Goal: Information Seeking & Learning: Check status

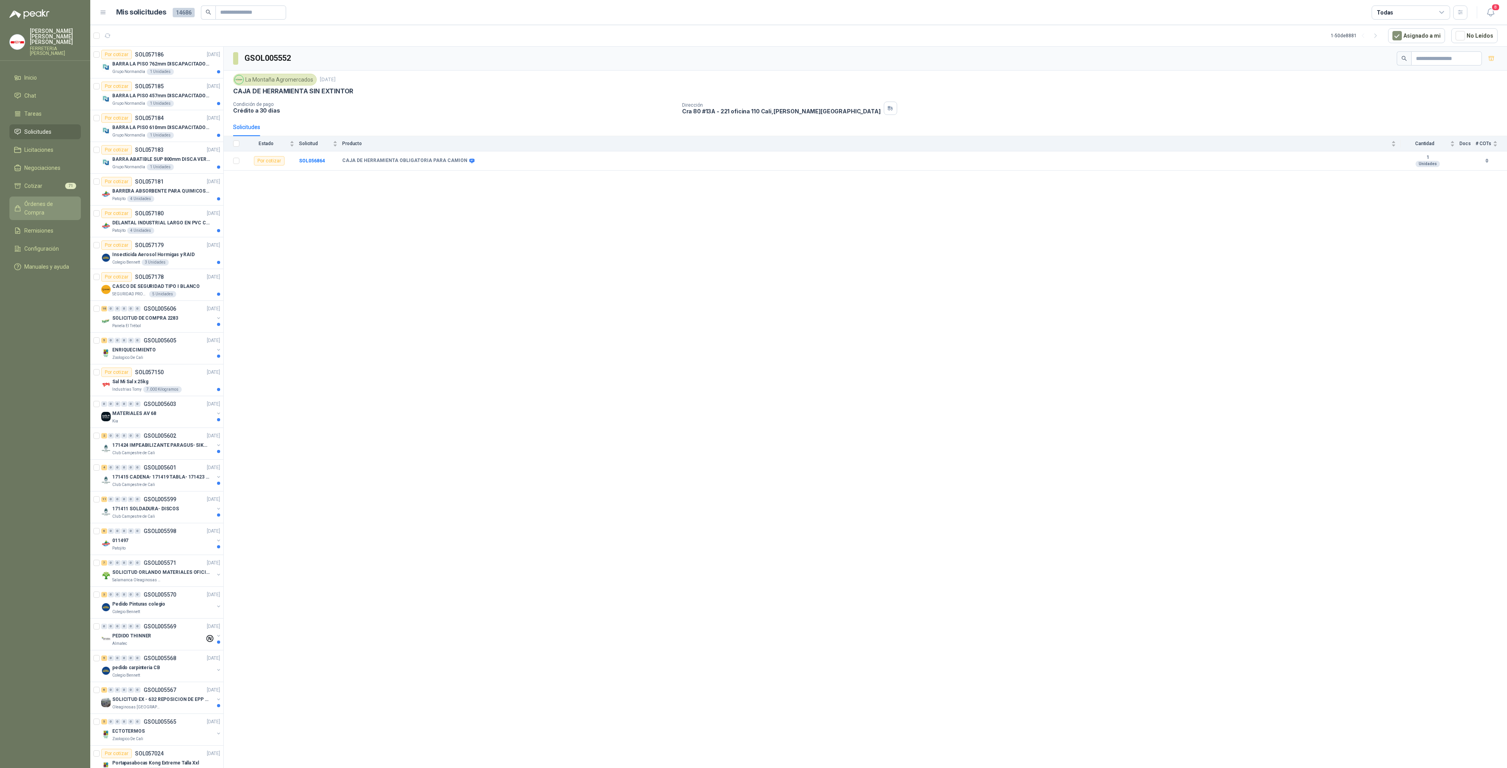
click at [35, 200] on span "Órdenes de Compra" at bounding box center [48, 208] width 49 height 17
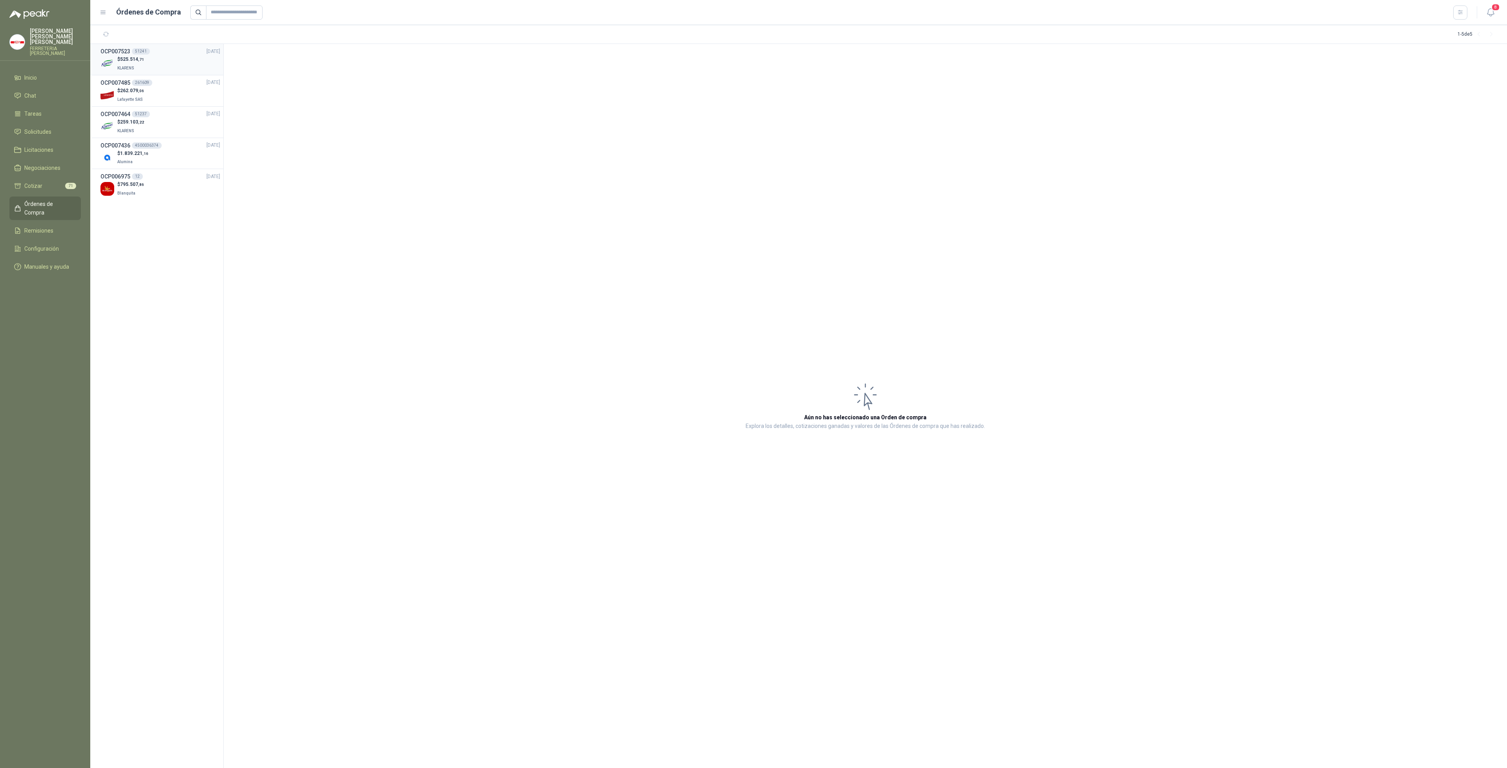
click at [147, 68] on div "$ 525.514 ,71 KLARENS" at bounding box center [160, 64] width 120 height 16
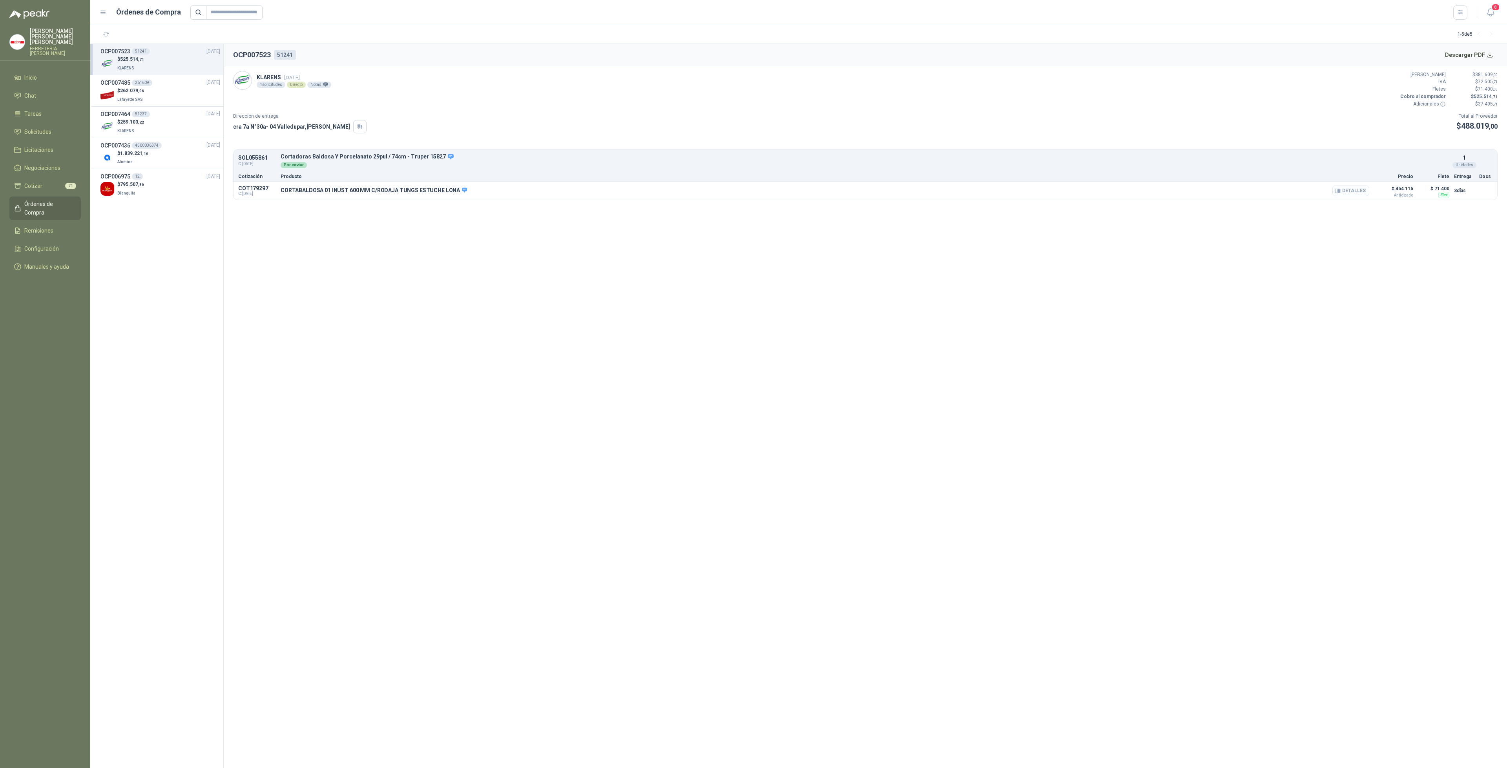
click at [1355, 192] on button "Detalles" at bounding box center [1350, 191] width 37 height 11
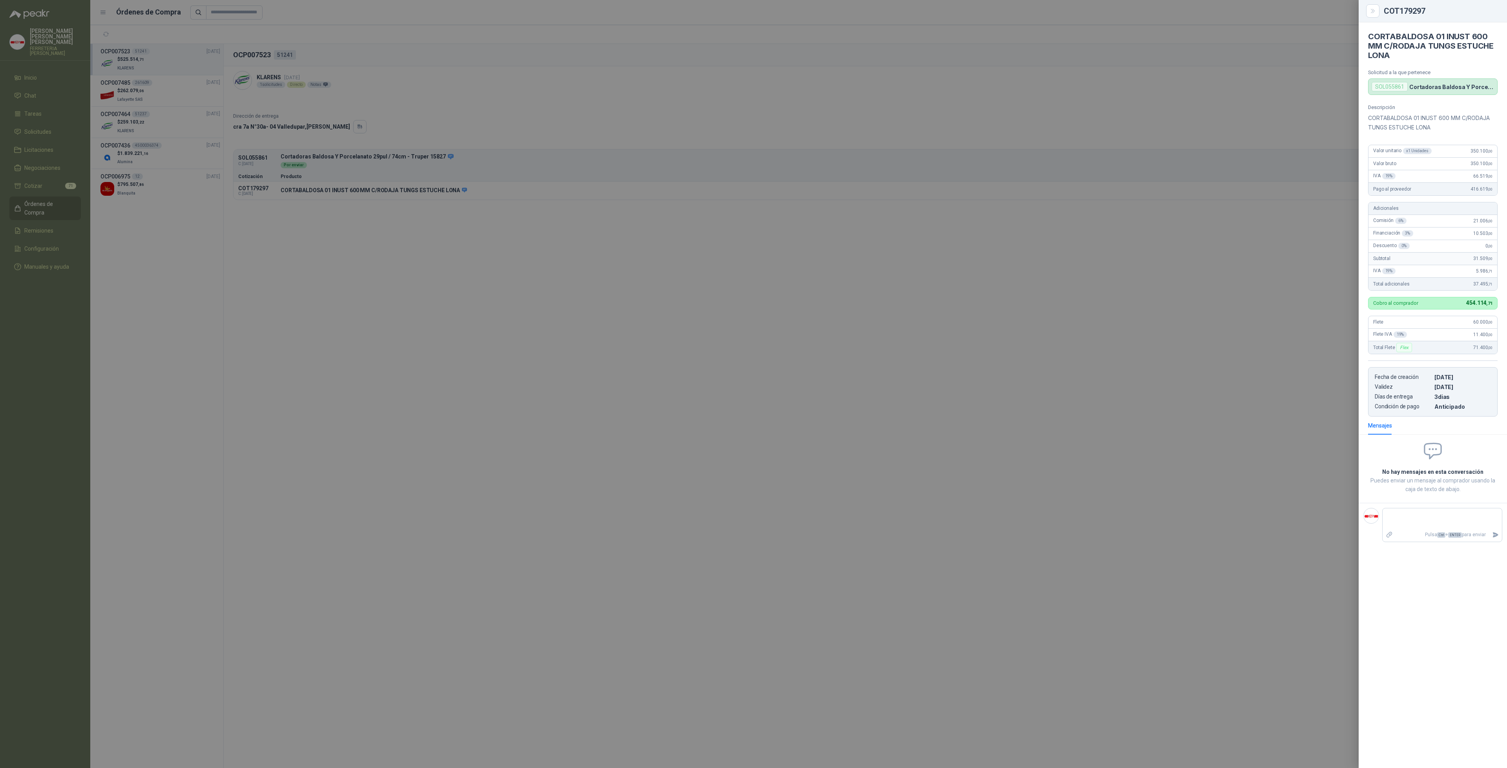
click at [143, 159] on div at bounding box center [753, 384] width 1507 height 768
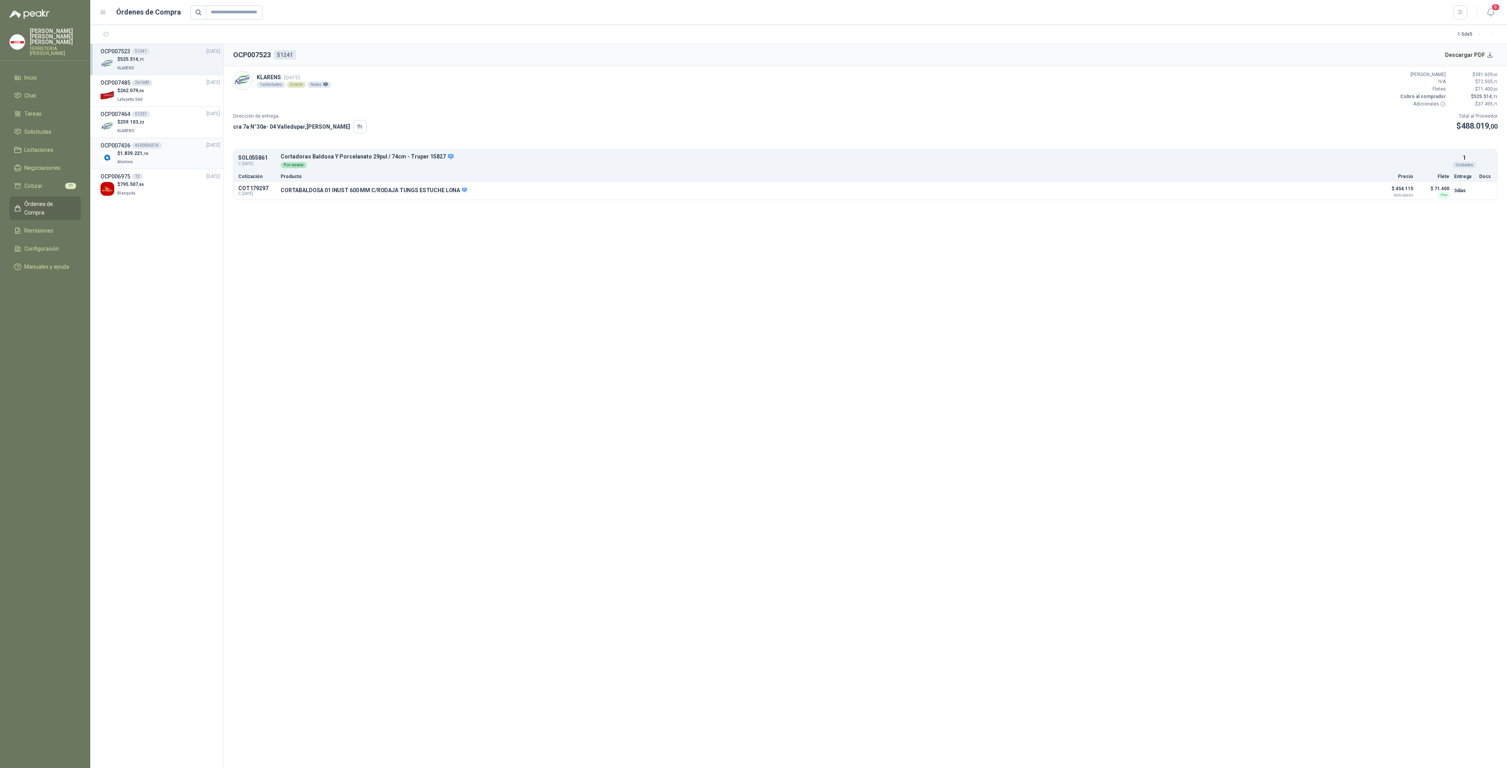
click at [143, 155] on span ",16" at bounding box center [145, 153] width 6 height 4
click at [1467, 53] on button "Descargar PDF" at bounding box center [1468, 55] width 57 height 16
click at [155, 196] on div "$ 795.507 ,86 Blanquita" at bounding box center [160, 189] width 120 height 16
click at [183, 119] on div "$ 259.103 ,22 KLARENS" at bounding box center [160, 127] width 120 height 16
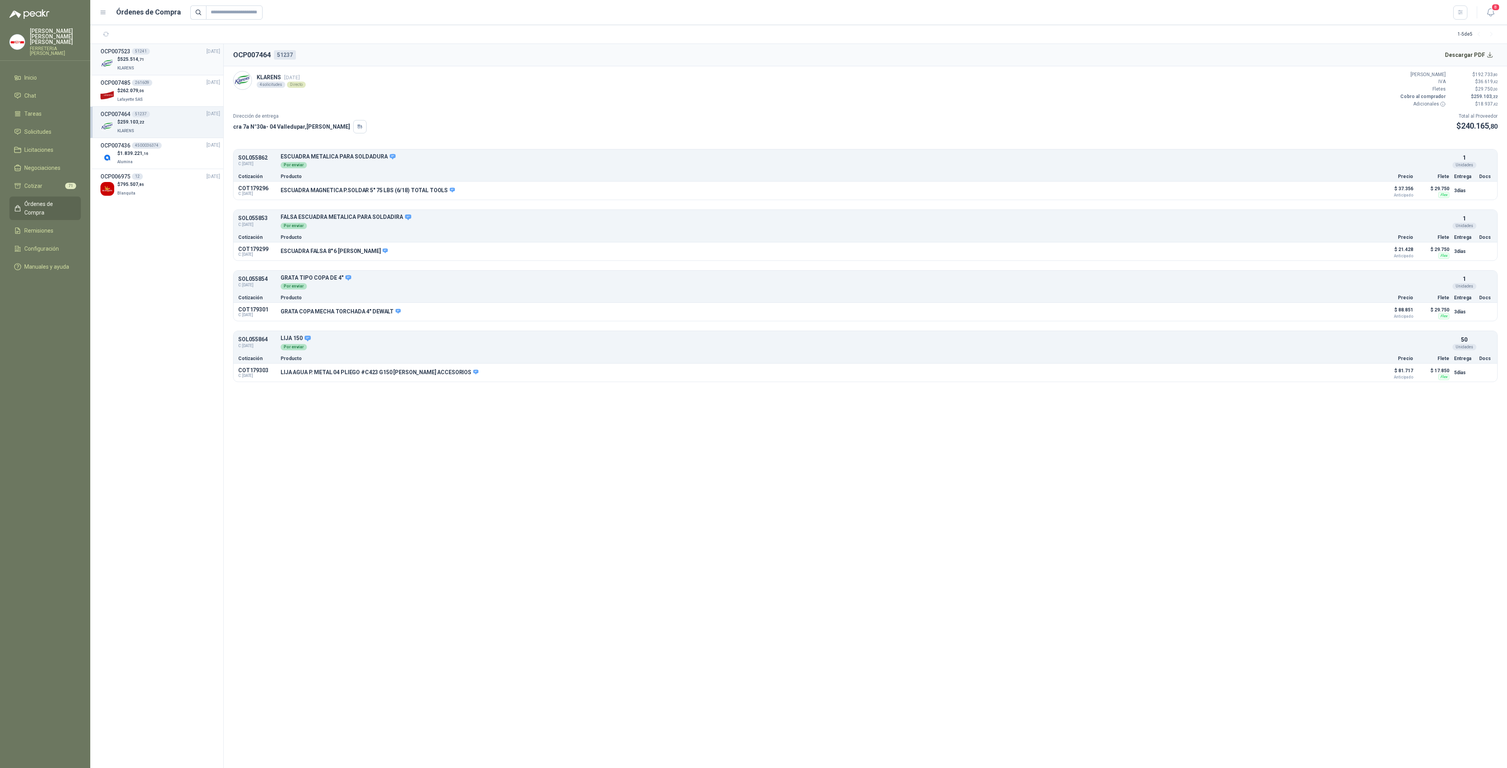
click at [173, 61] on div "$ 525.514 ,71 KLARENS" at bounding box center [160, 64] width 120 height 16
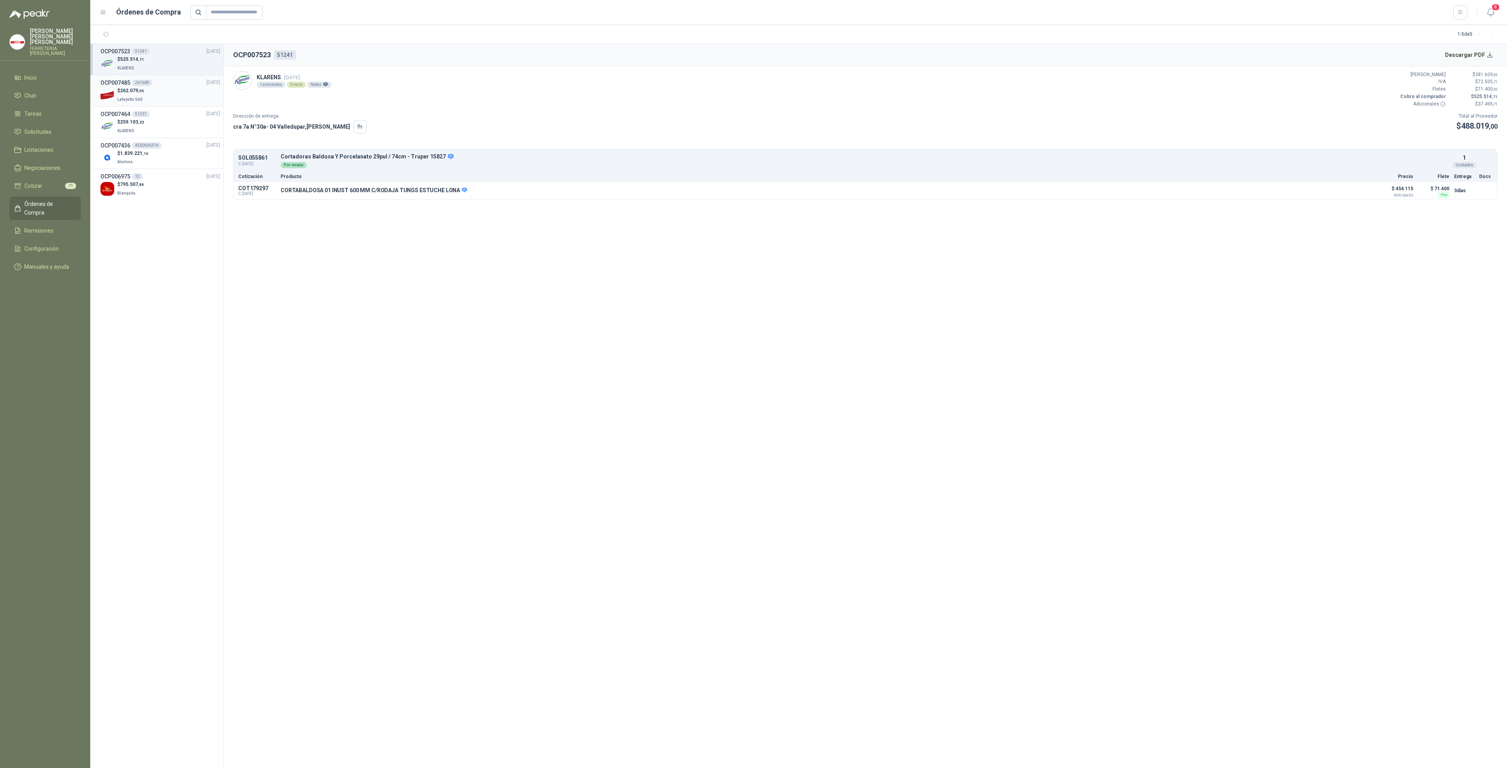
click at [171, 91] on div "$ 262.079 ,06 [GEOGRAPHIC_DATA]" at bounding box center [160, 95] width 120 height 16
click at [175, 125] on div "$ 259.103 ,22 KLARENS" at bounding box center [160, 127] width 120 height 16
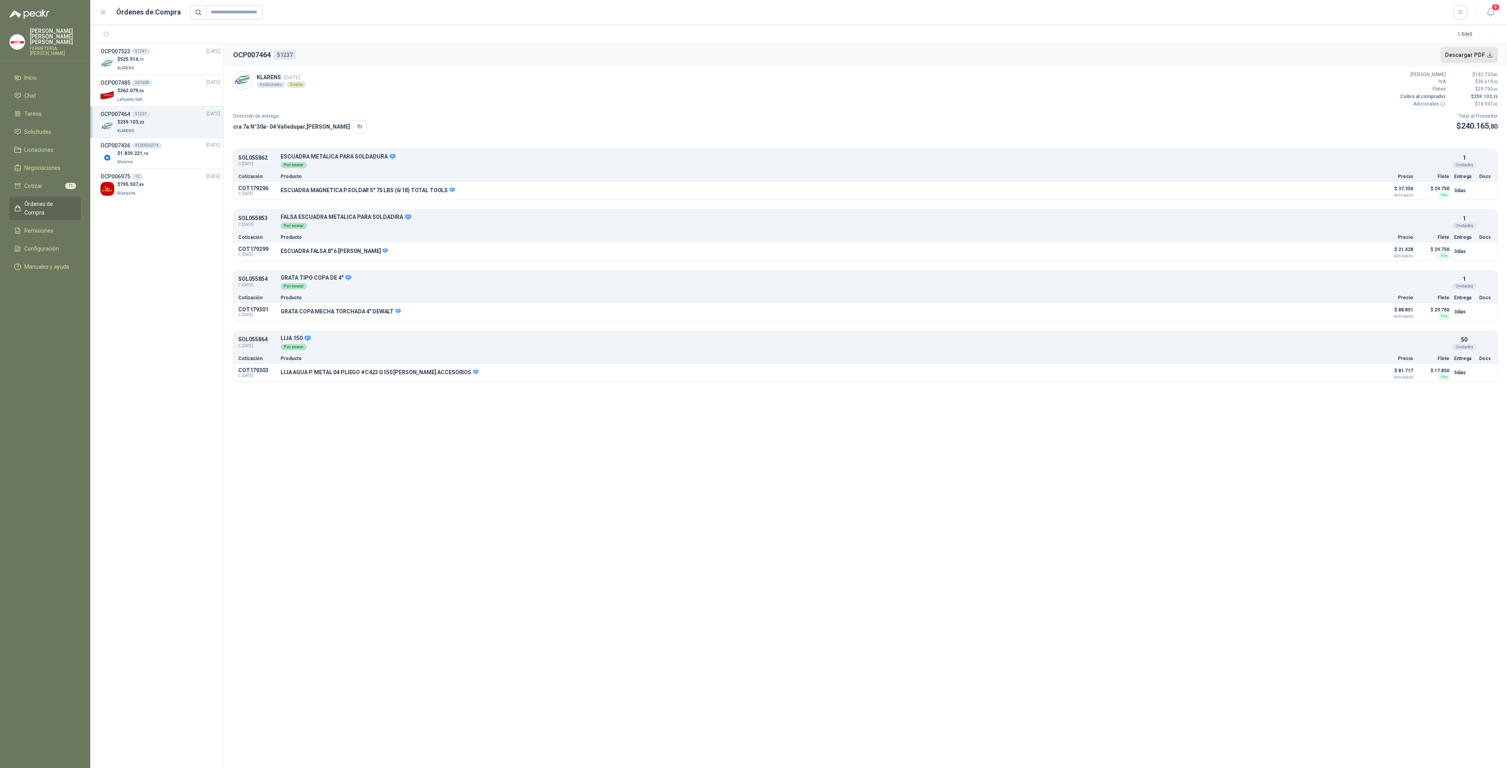
click at [1460, 59] on button "Descargar PDF" at bounding box center [1468, 55] width 57 height 16
click at [1363, 190] on button "Detalles" at bounding box center [1350, 191] width 37 height 11
click at [1357, 187] on button "Detalles" at bounding box center [1350, 191] width 37 height 11
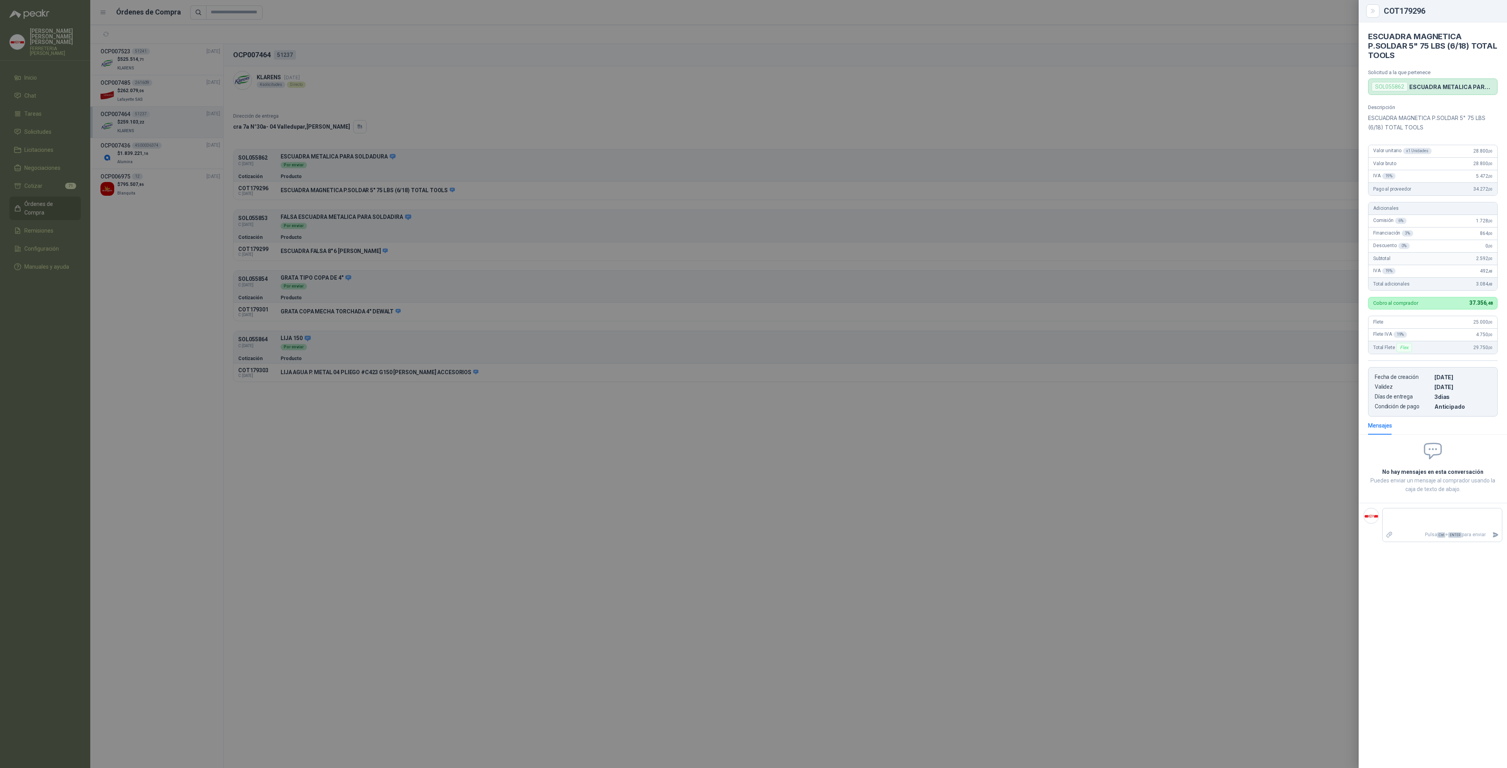
click at [1249, 122] on div at bounding box center [753, 384] width 1507 height 768
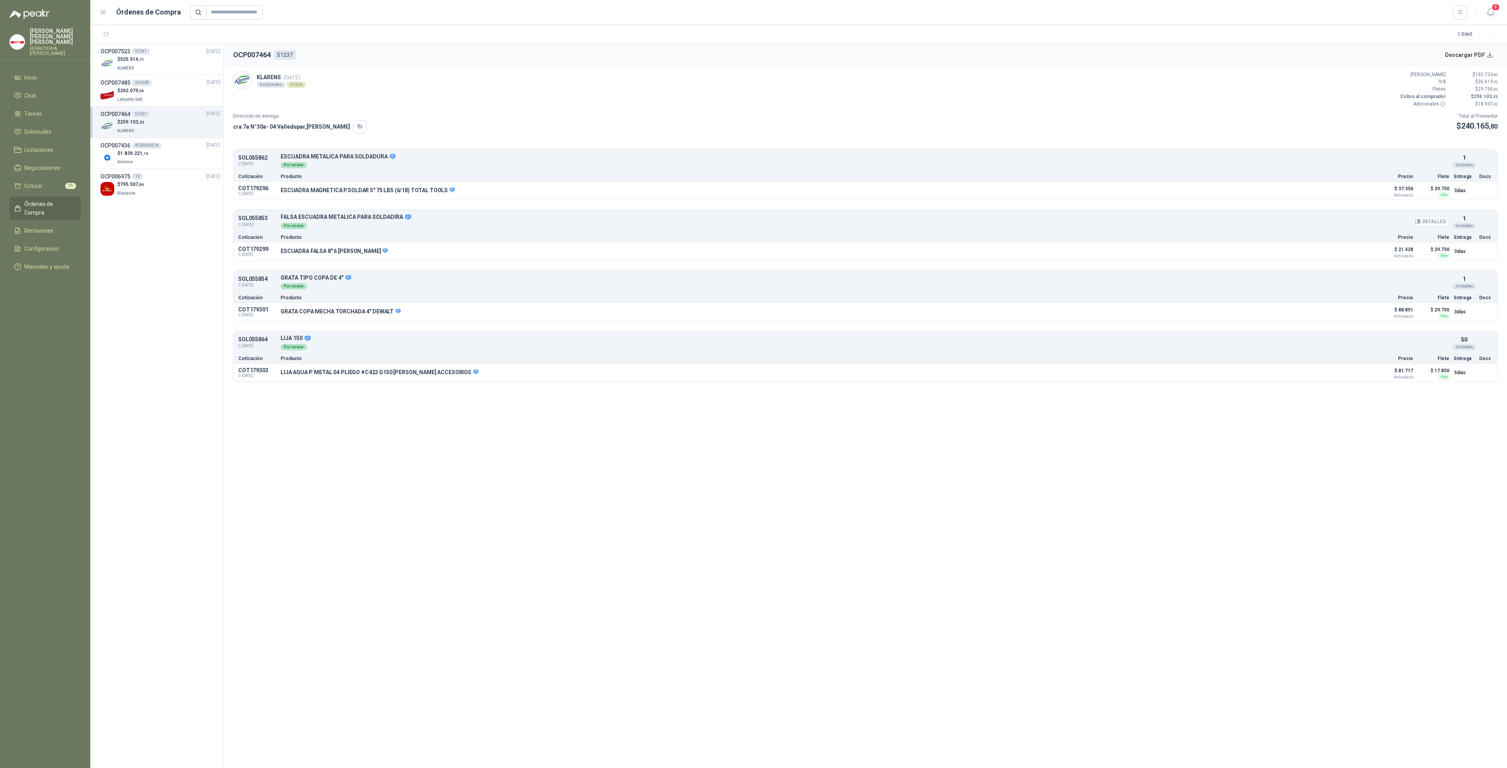
click at [457, 217] on p "FALSA ESCUADRA METALICA PARA SOLDADIRA" at bounding box center [865, 217] width 1169 height 7
click at [1345, 193] on button "Detalles" at bounding box center [1350, 191] width 37 height 11
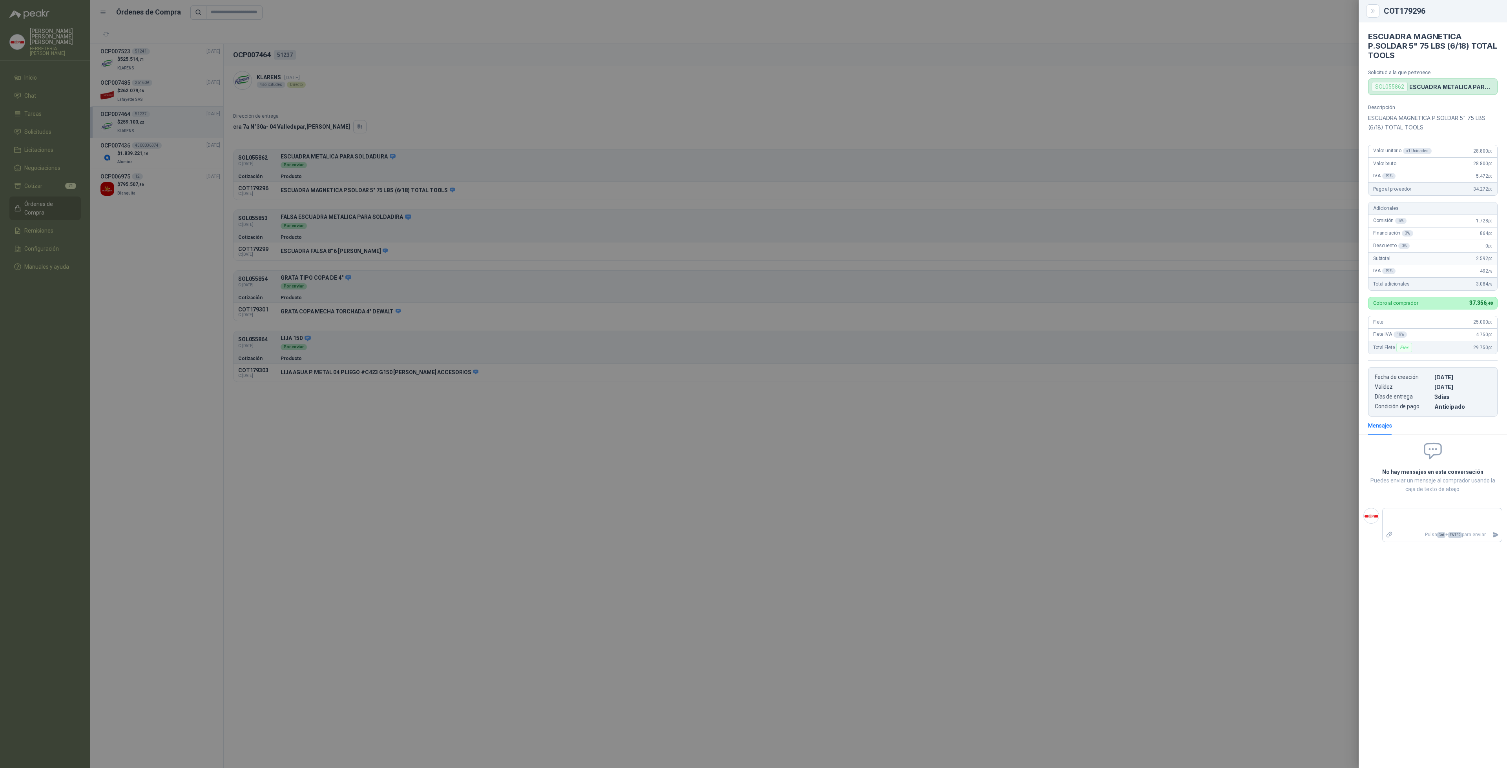
click at [98, 168] on div at bounding box center [753, 384] width 1507 height 768
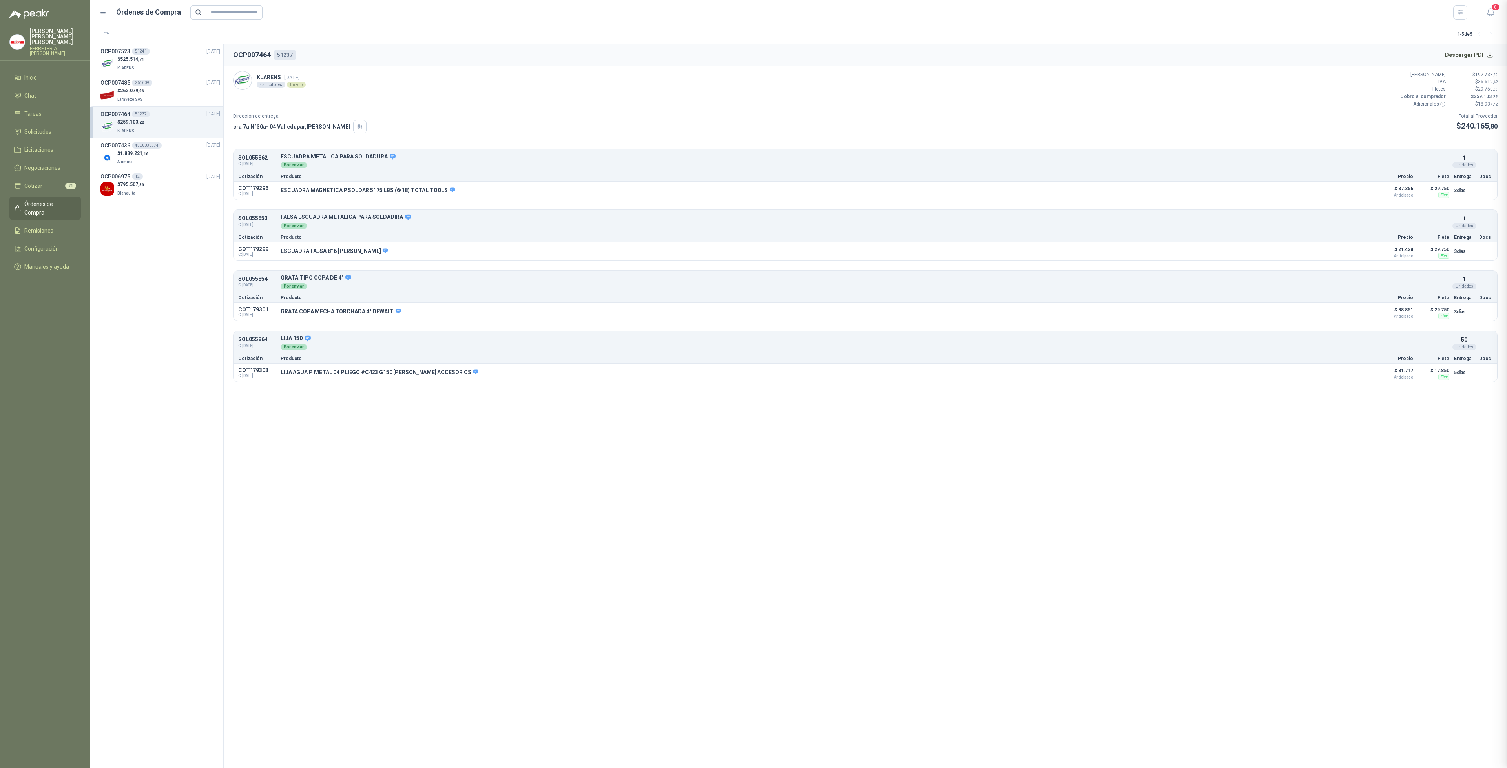
click at [107, 183] on div at bounding box center [753, 384] width 1507 height 768
click at [107, 183] on img at bounding box center [107, 189] width 14 height 14
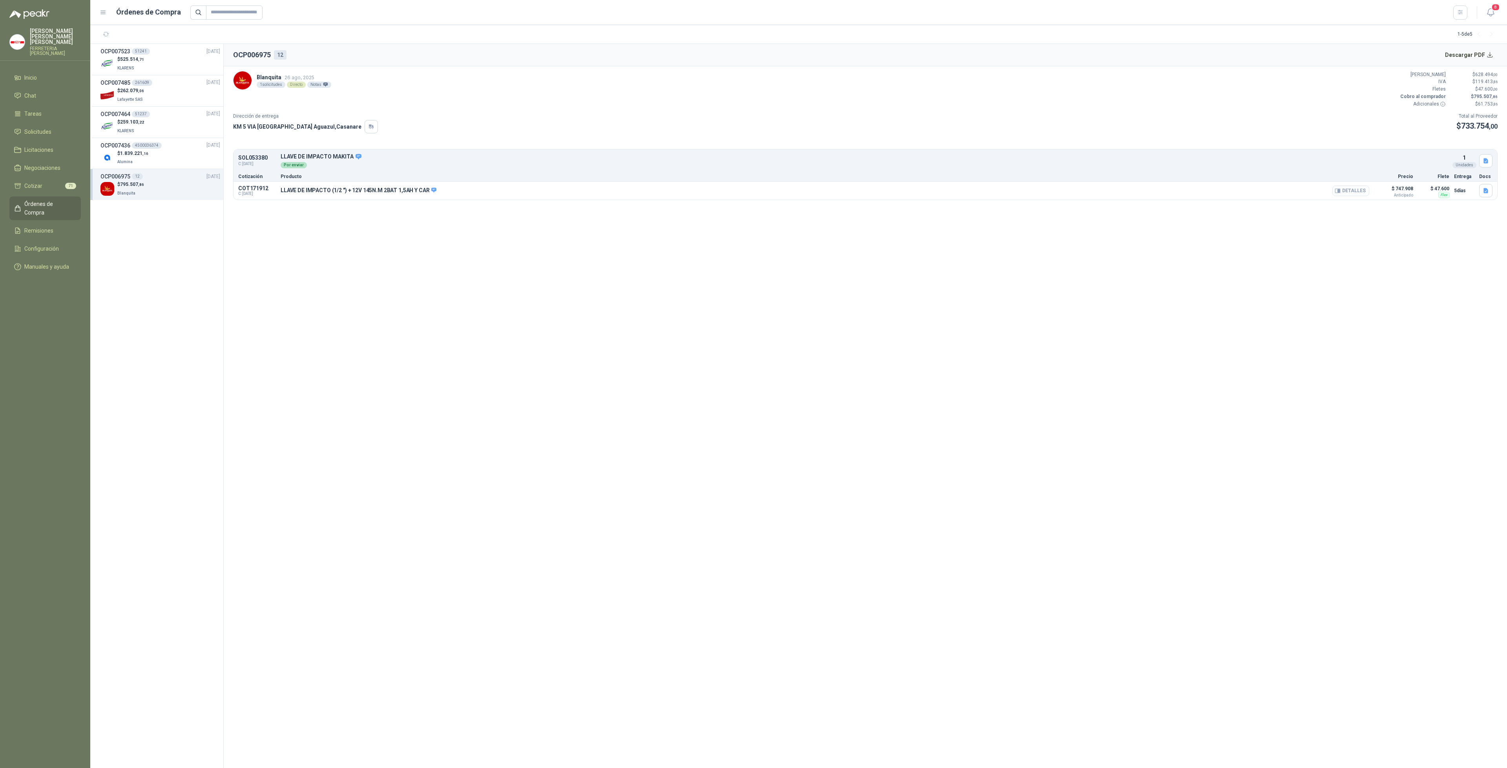
click at [1348, 192] on button "Detalles" at bounding box center [1350, 191] width 37 height 11
click at [272, 193] on span "C: [DATE]" at bounding box center [257, 193] width 38 height 5
click at [306, 178] on p "Producto" at bounding box center [825, 176] width 1088 height 5
click at [307, 194] on div "LLAVE DE IMPACTO (1/2 ") + 12V 145N.M 2BAT 1,5AH Y CAR Detalles" at bounding box center [825, 190] width 1088 height 13
click at [1402, 195] on span "Anticipado" at bounding box center [1393, 195] width 39 height 4
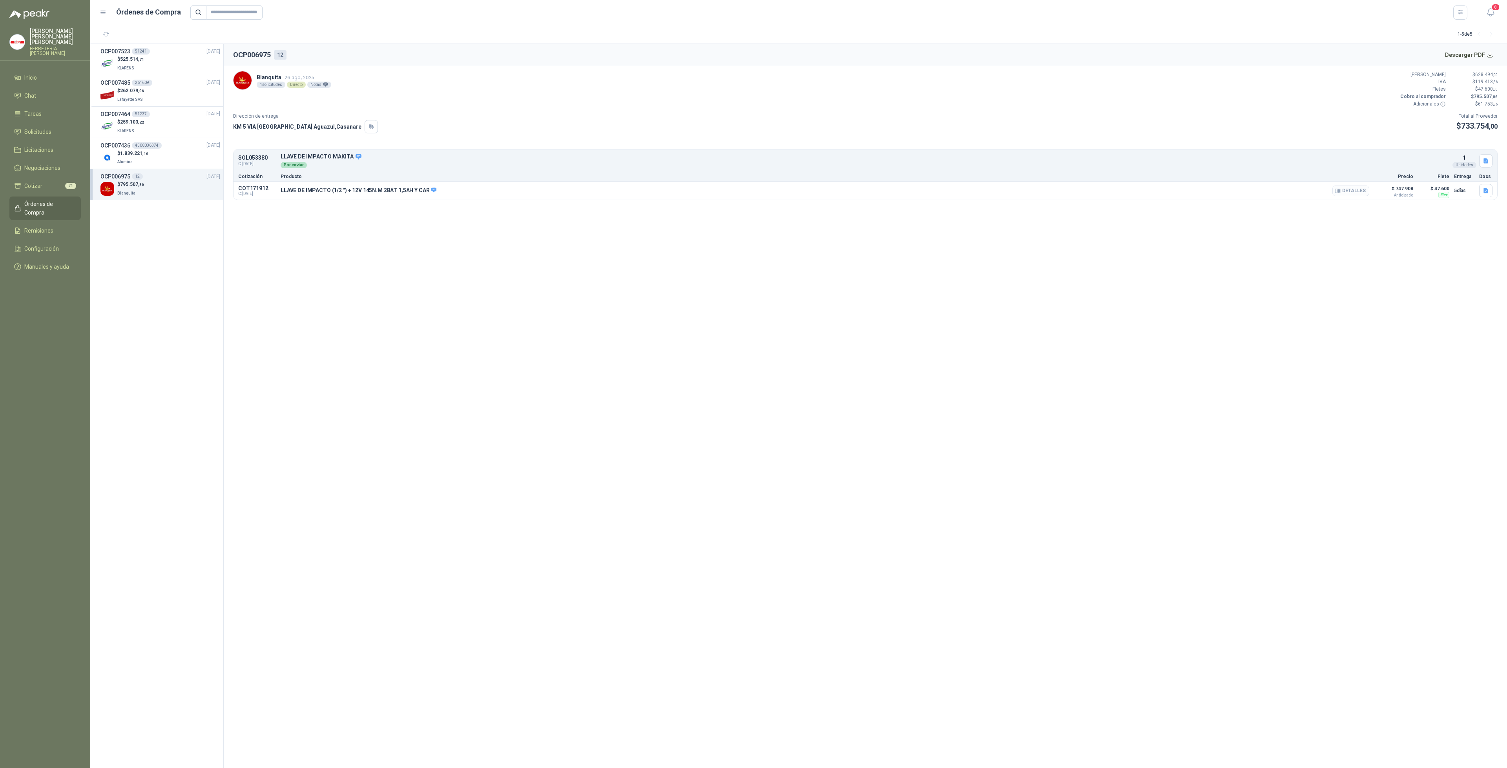
click at [1361, 193] on button "Detalles" at bounding box center [1350, 191] width 37 height 11
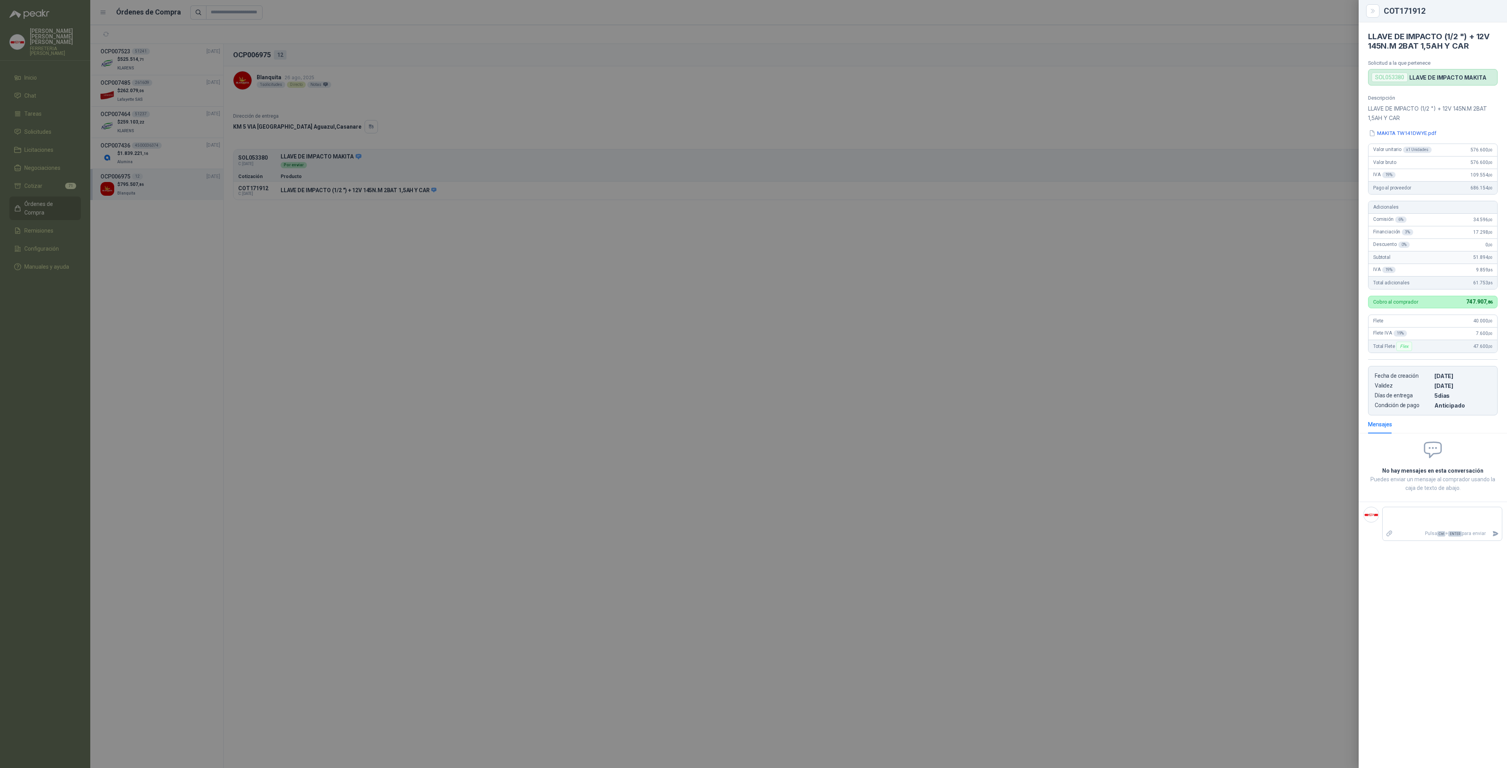
click at [151, 157] on div at bounding box center [753, 384] width 1507 height 768
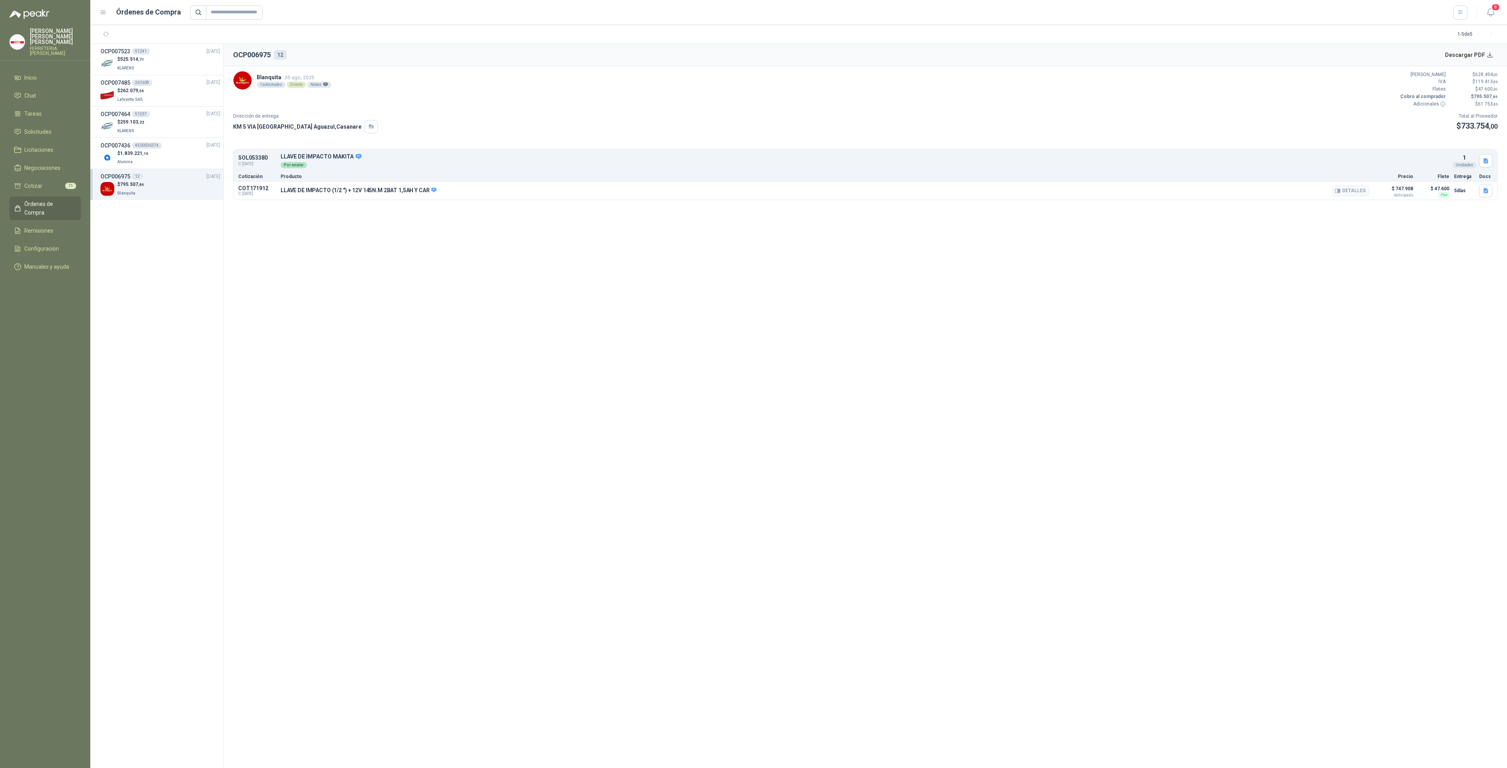
click at [1172, 188] on div "LLAVE DE IMPACTO (1/2 ") + 12V 145N.M 2BAT 1,5AH Y CAR Detalles" at bounding box center [825, 190] width 1088 height 13
click at [1164, 192] on div "LLAVE DE IMPACTO (1/2 ") + 12V 145N.M 2BAT 1,5AH Y CAR Detalles" at bounding box center [825, 190] width 1088 height 13
click at [1356, 190] on button "Detalles" at bounding box center [1350, 191] width 37 height 11
click at [154, 60] on div "$ 525.514 ,71 KLARENS" at bounding box center [160, 64] width 120 height 16
click at [1349, 194] on button "Detalles" at bounding box center [1350, 191] width 37 height 11
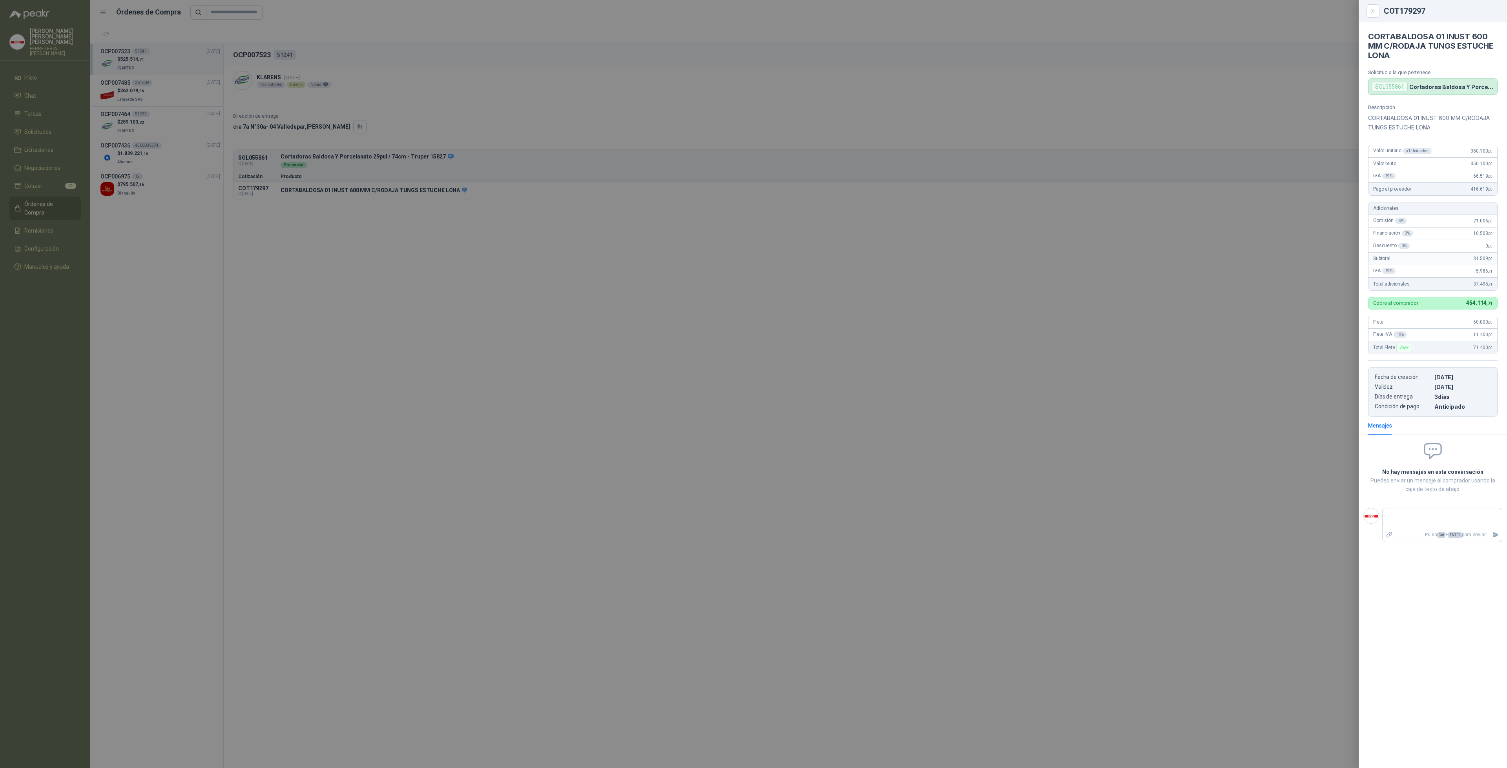
click at [1179, 239] on div at bounding box center [753, 384] width 1507 height 768
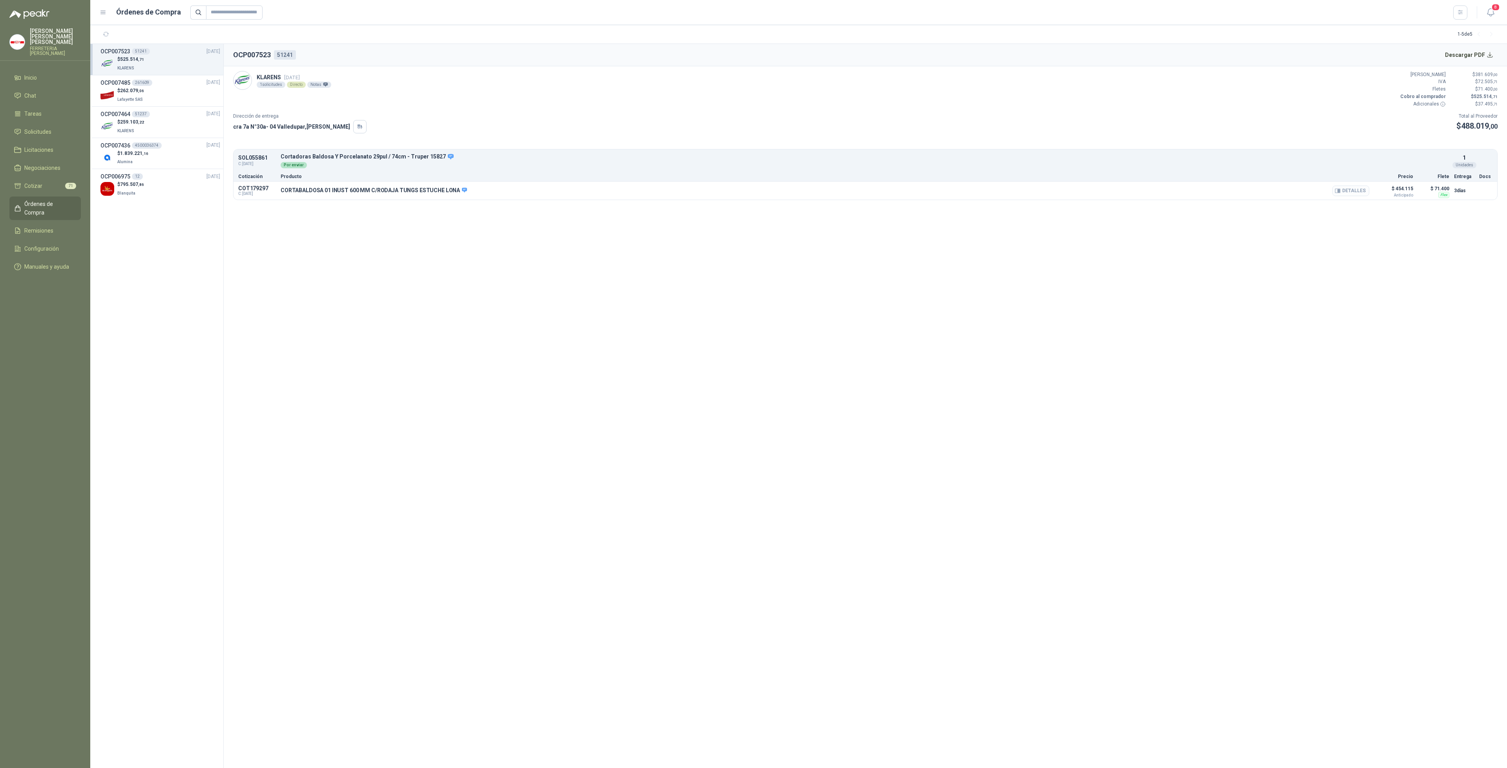
click at [1357, 194] on button "Detalles" at bounding box center [1350, 191] width 37 height 11
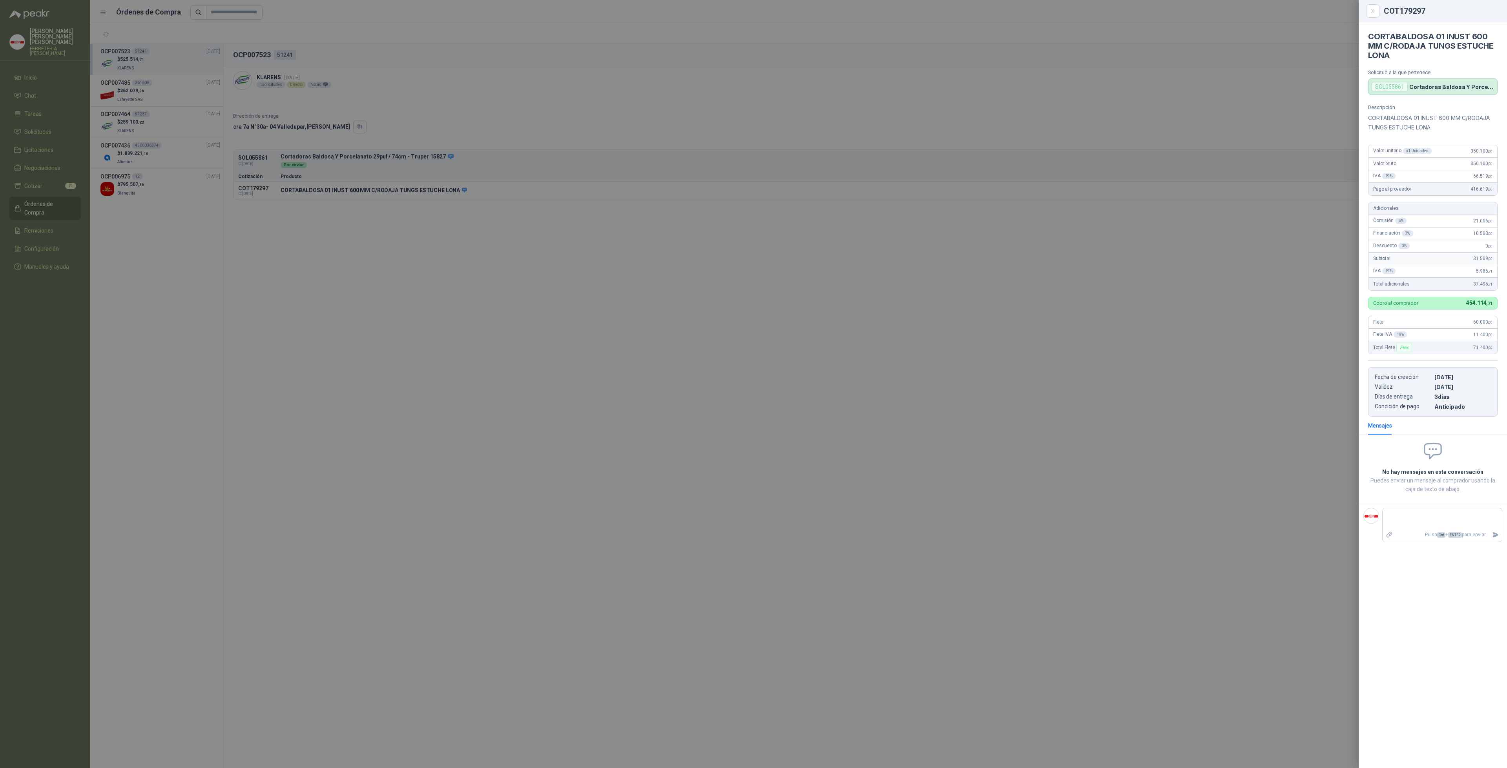
click at [166, 197] on div at bounding box center [753, 384] width 1507 height 768
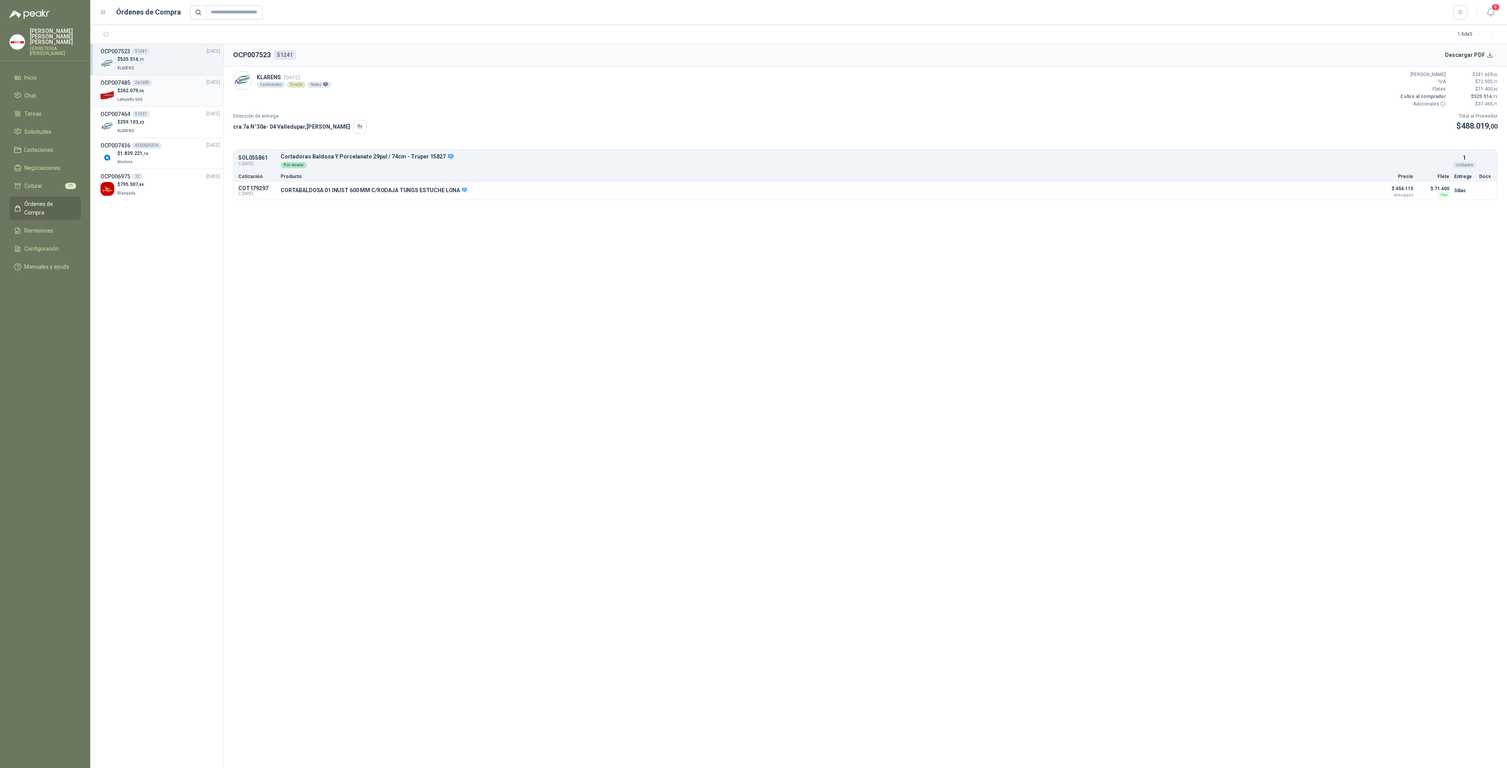
click at [151, 87] on div "$ 262.079 ,06 [GEOGRAPHIC_DATA]" at bounding box center [160, 95] width 120 height 16
click at [1358, 191] on button "Detalles" at bounding box center [1350, 191] width 37 height 11
